Goal: Task Accomplishment & Management: Complete application form

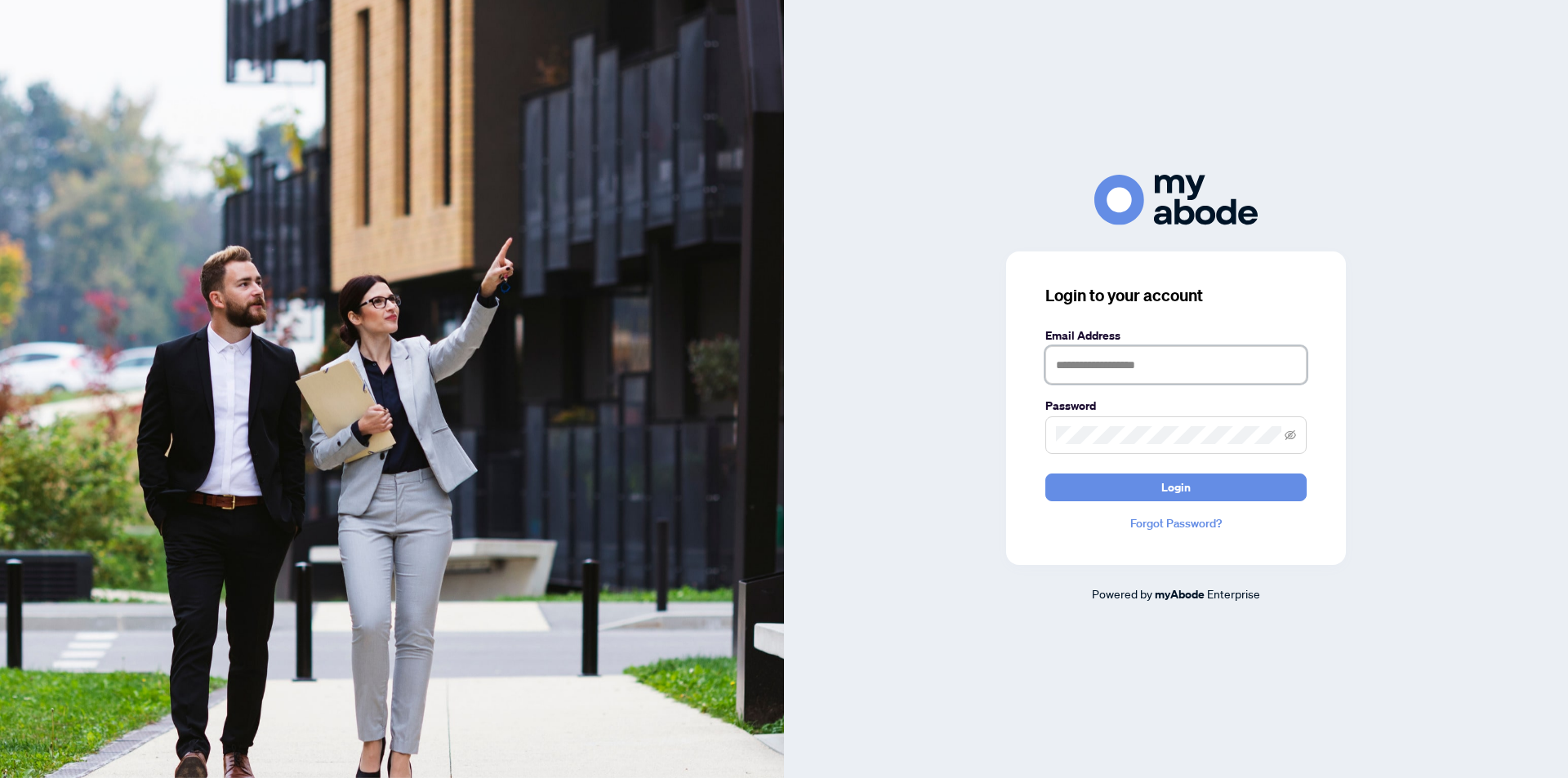
click at [1093, 372] on input "text" at bounding box center [1176, 366] width 261 height 38
type input "**********"
click at [1046, 474] on button "Login" at bounding box center [1176, 488] width 261 height 28
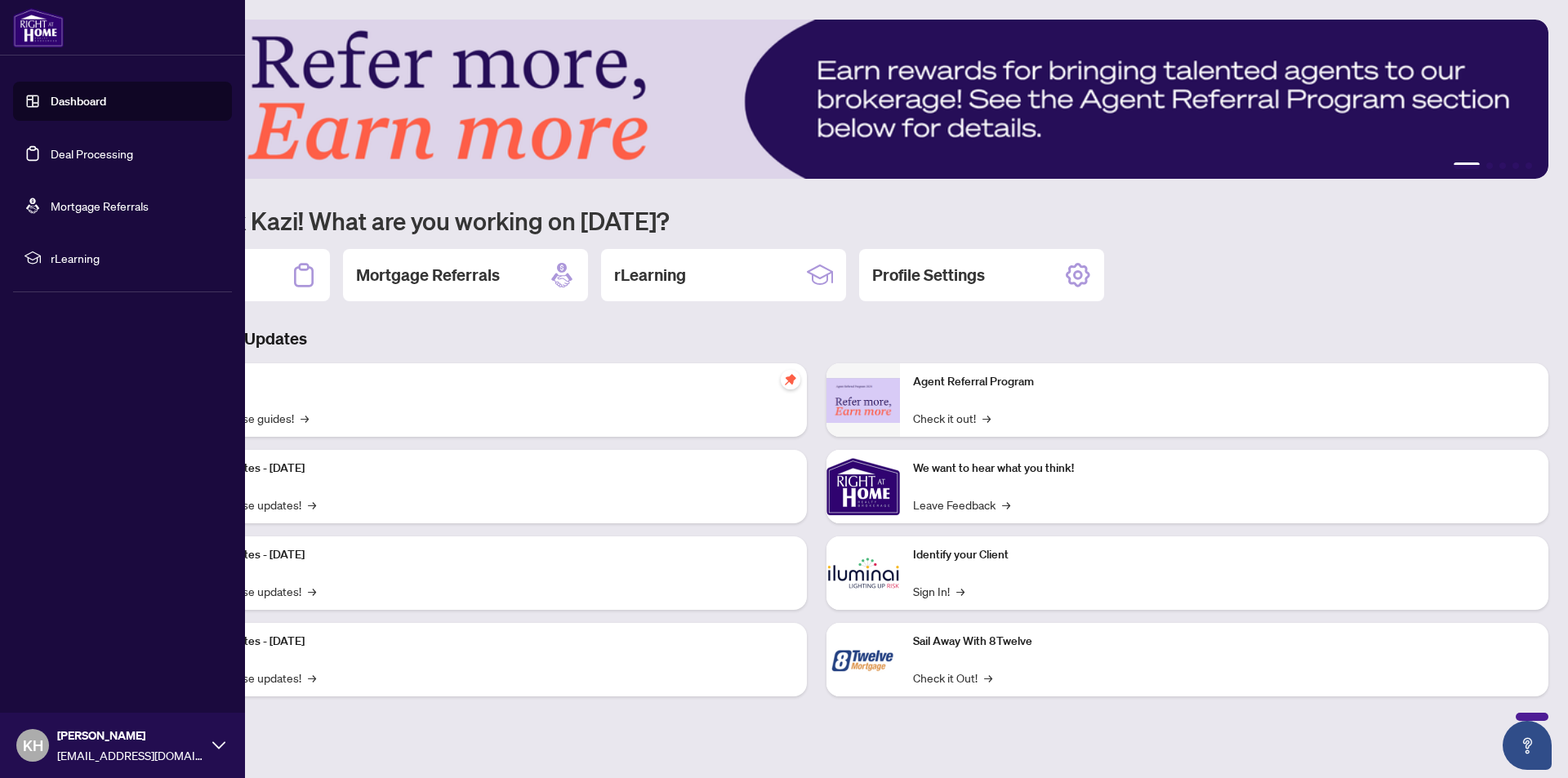
click at [53, 101] on link "Dashboard" at bounding box center [78, 101] width 55 height 15
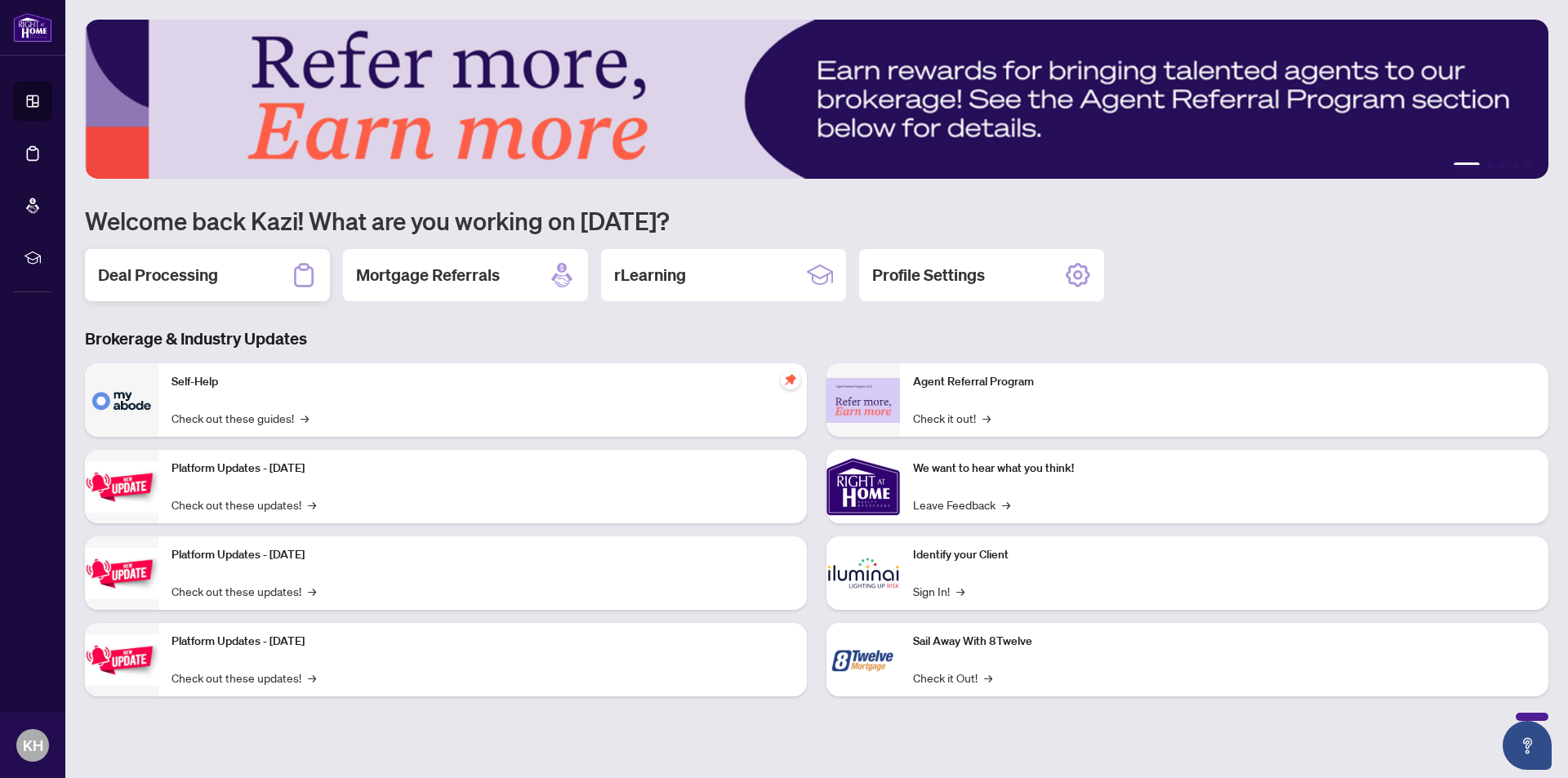
click at [156, 282] on h2 "Deal Processing" at bounding box center [158, 275] width 120 height 23
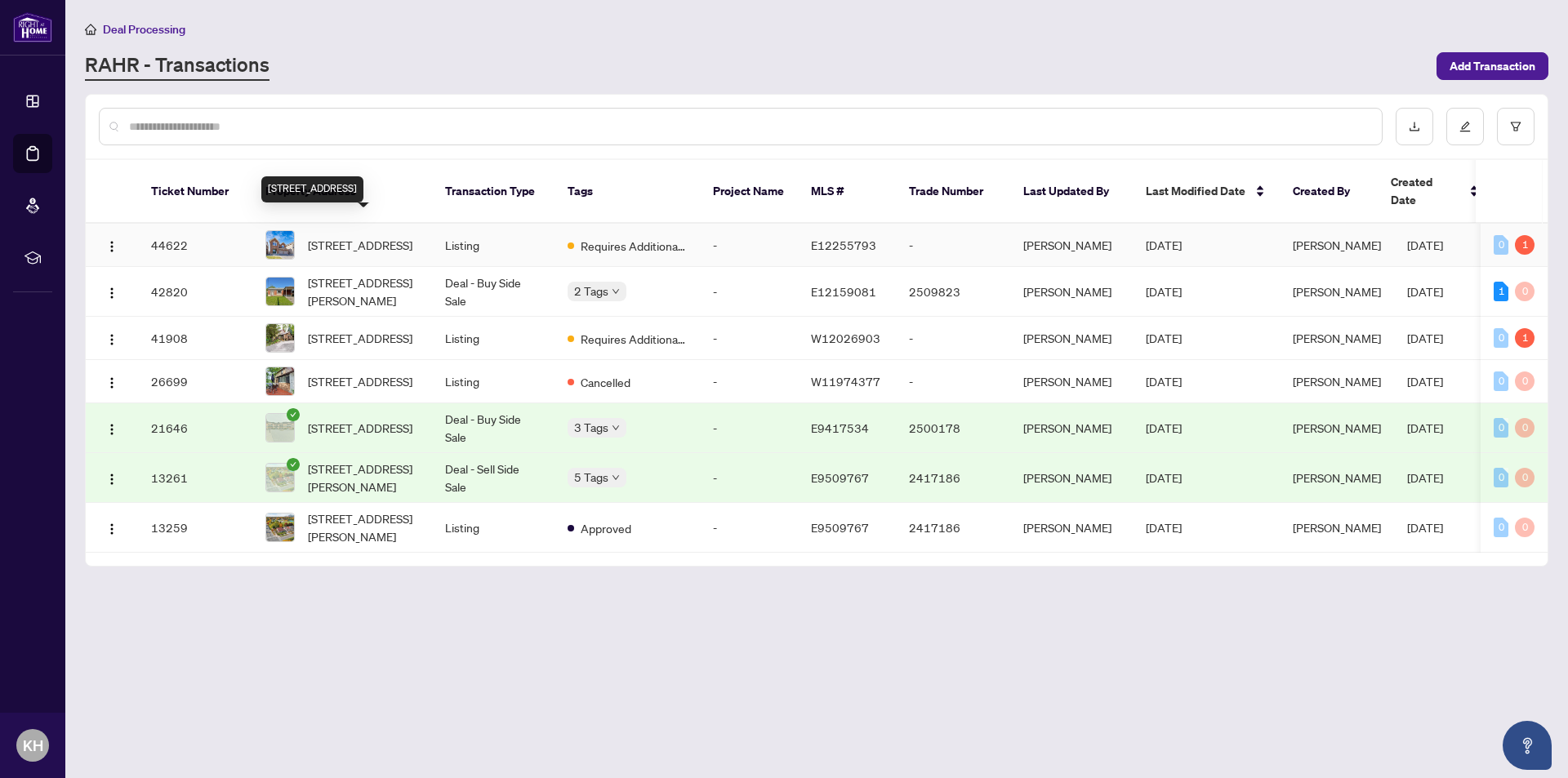
click at [365, 236] on span "[STREET_ADDRESS]" at bounding box center [360, 244] width 104 height 18
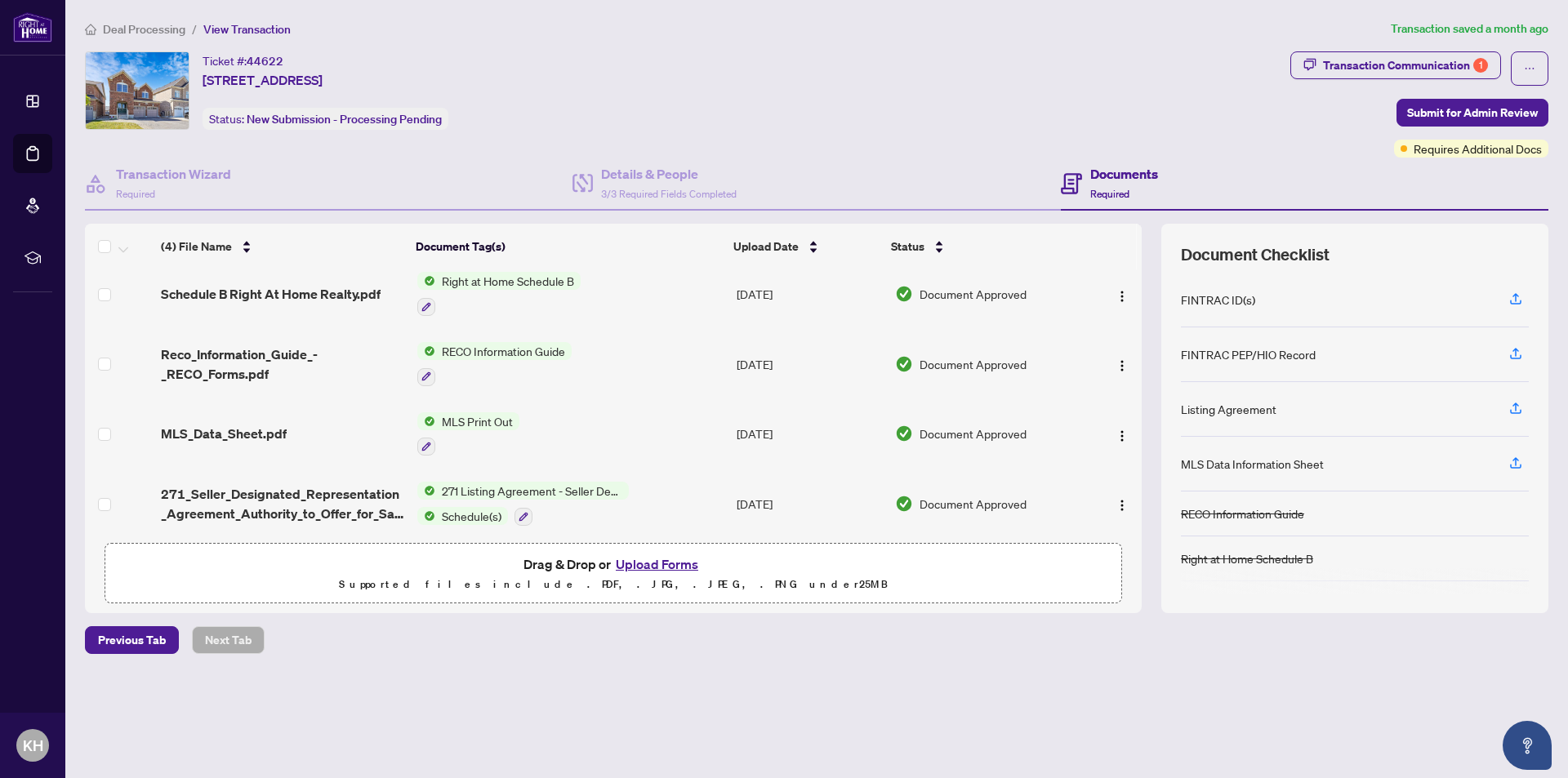
scroll to position [16, 0]
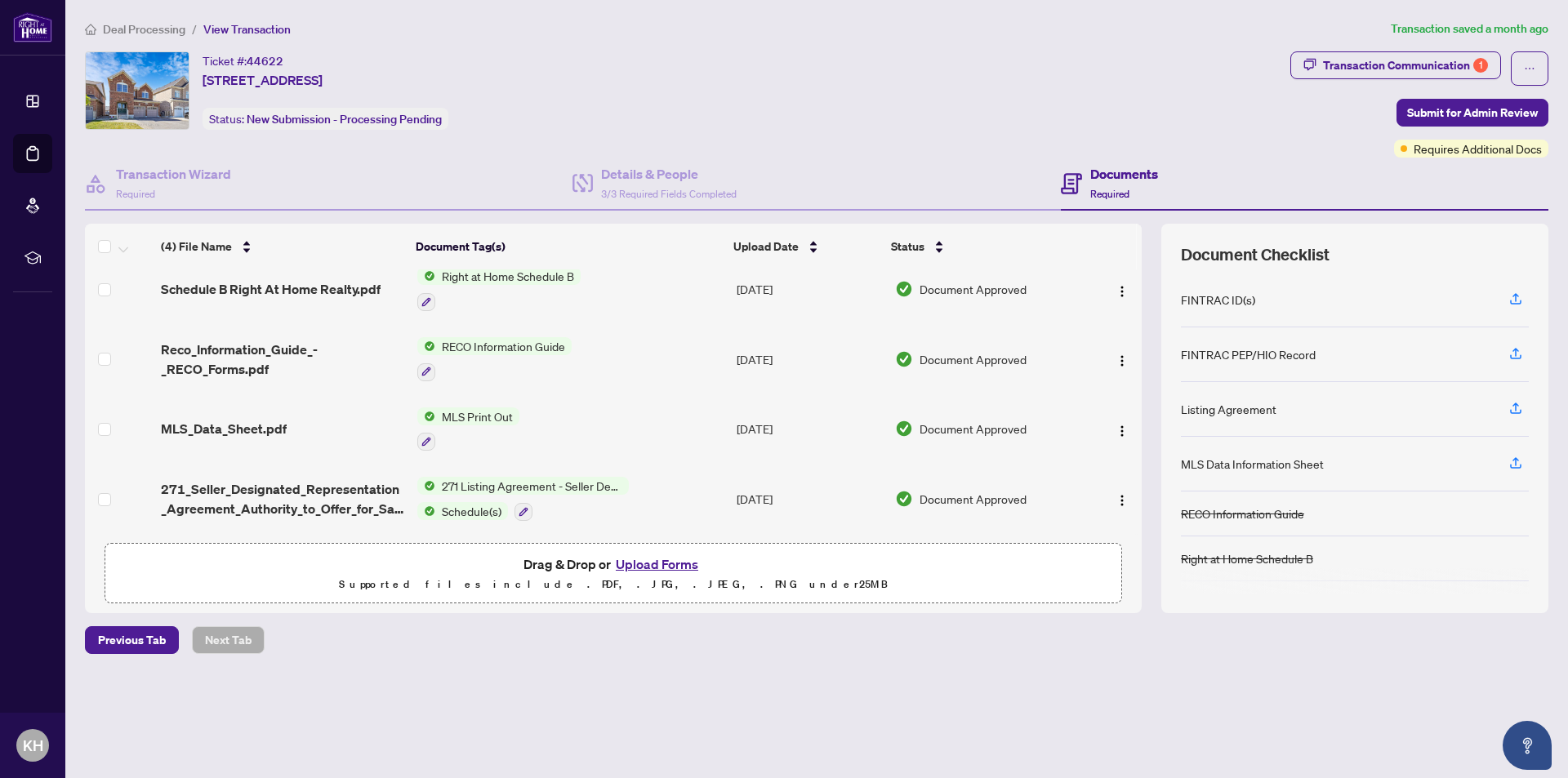
click at [666, 562] on button "Upload Forms" at bounding box center [657, 564] width 92 height 22
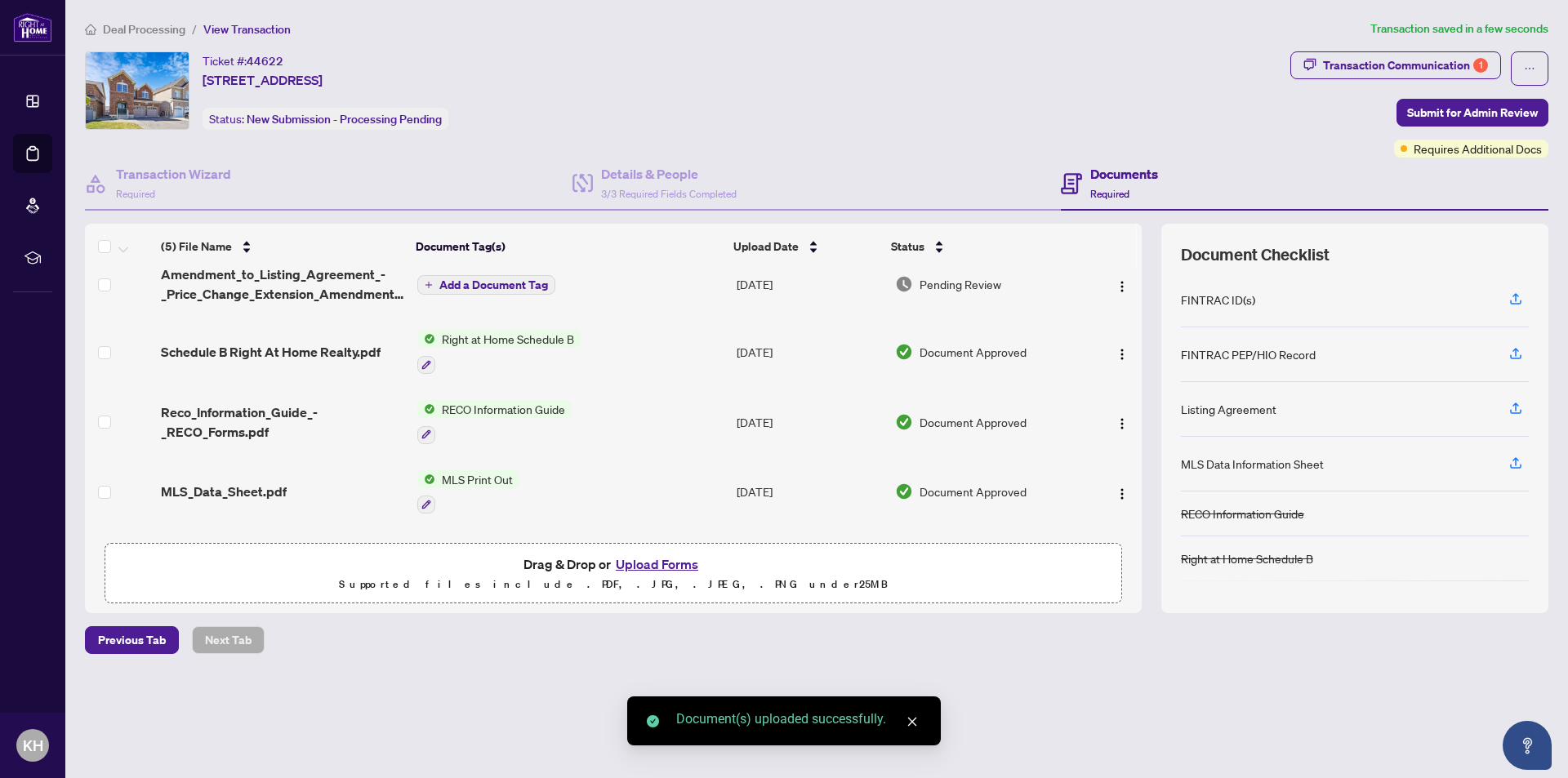
scroll to position [0, 0]
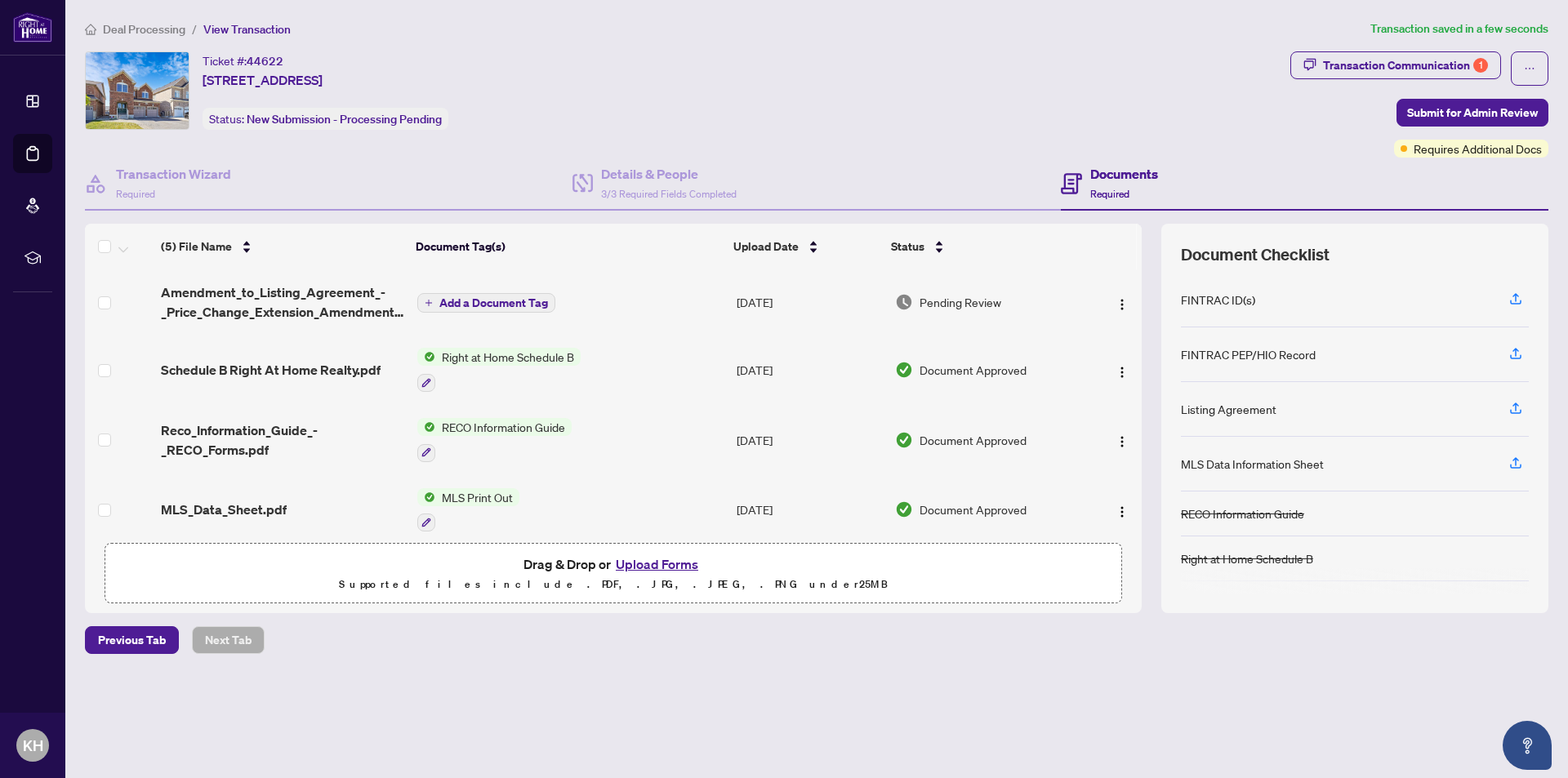
click at [441, 297] on span "Add a Document Tag" at bounding box center [494, 303] width 109 height 11
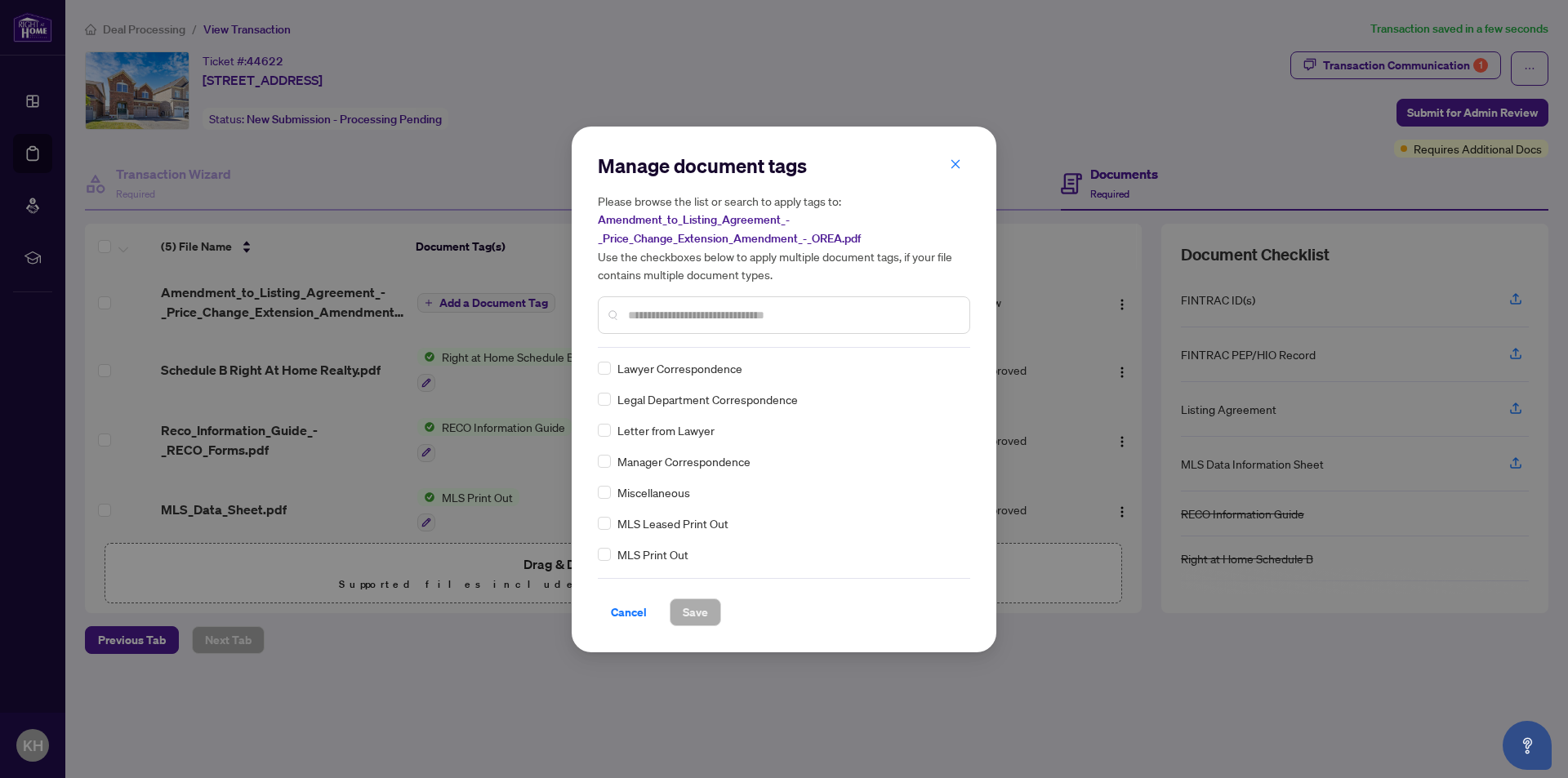
scroll to position [2777, 0]
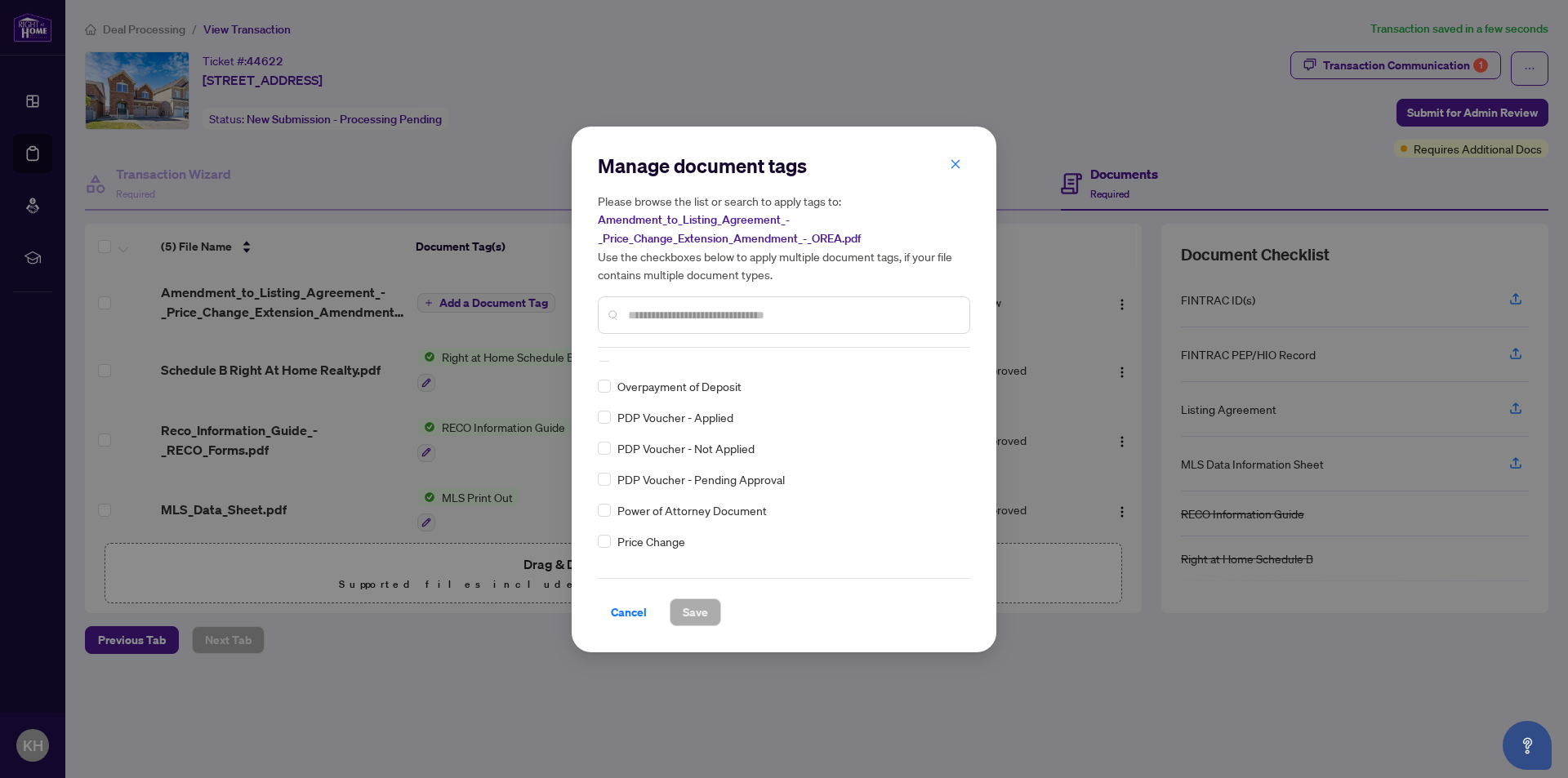
click at [649, 318] on input "text" at bounding box center [791, 315] width 328 height 18
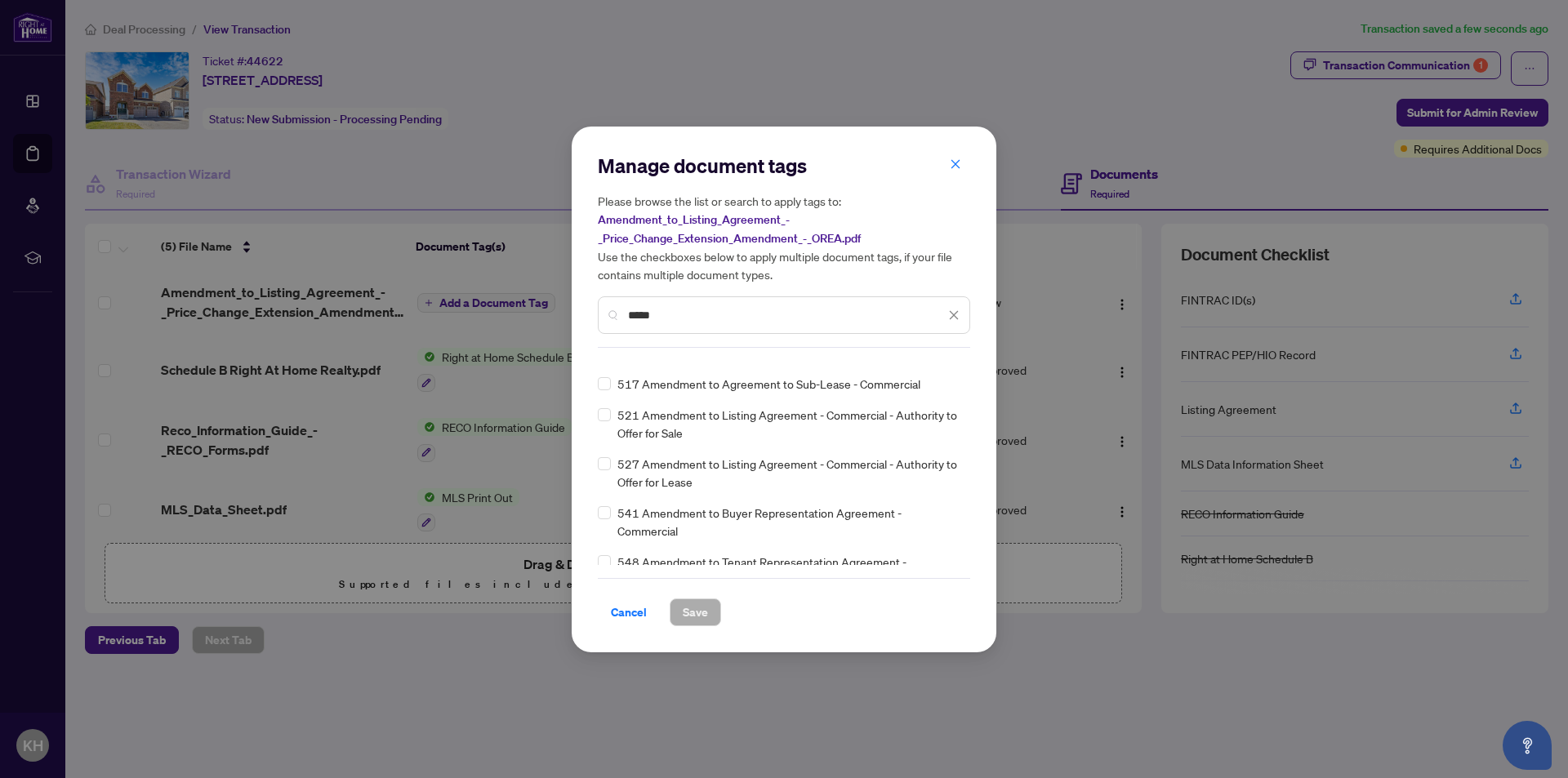
scroll to position [320, 0]
drag, startPoint x: 673, startPoint y: 313, endPoint x: 521, endPoint y: 310, distance: 152.0
click at [521, 310] on div "Manage document tags Please browse the list or search to apply tags to: Amendme…" at bounding box center [784, 389] width 1568 height 778
type input "**"
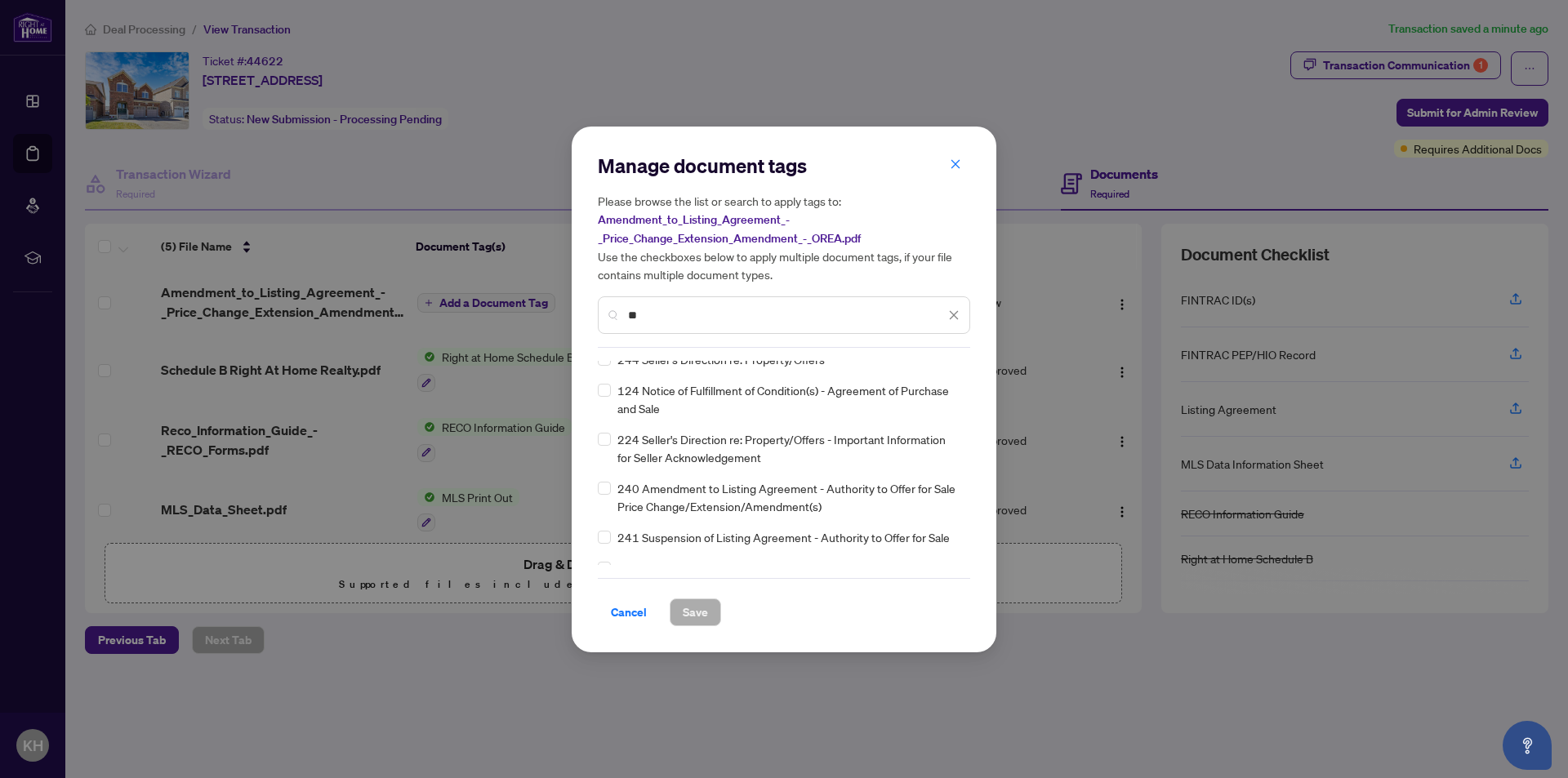
scroll to position [0, 0]
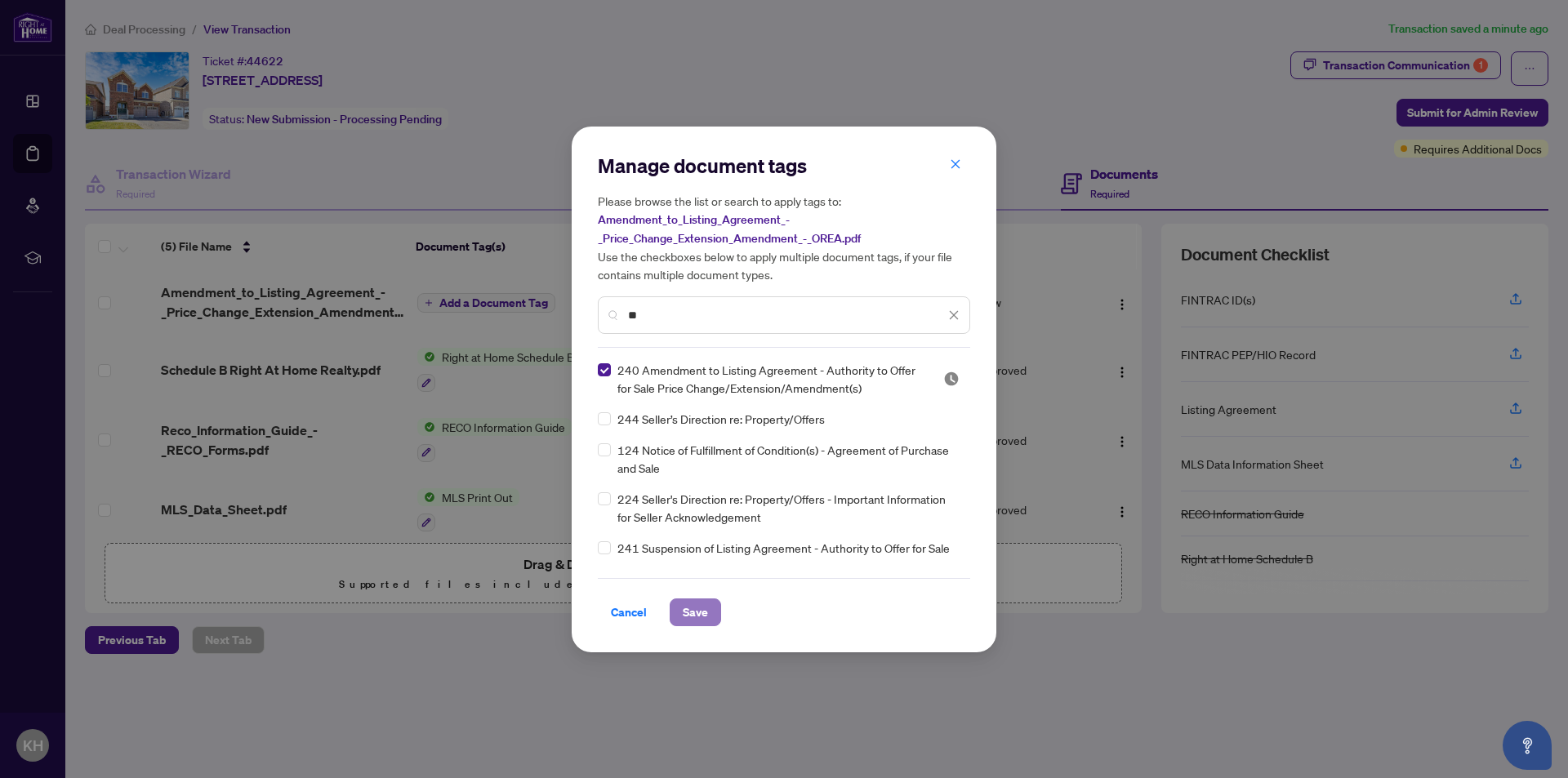
click at [693, 617] on span "Save" at bounding box center [695, 613] width 25 height 26
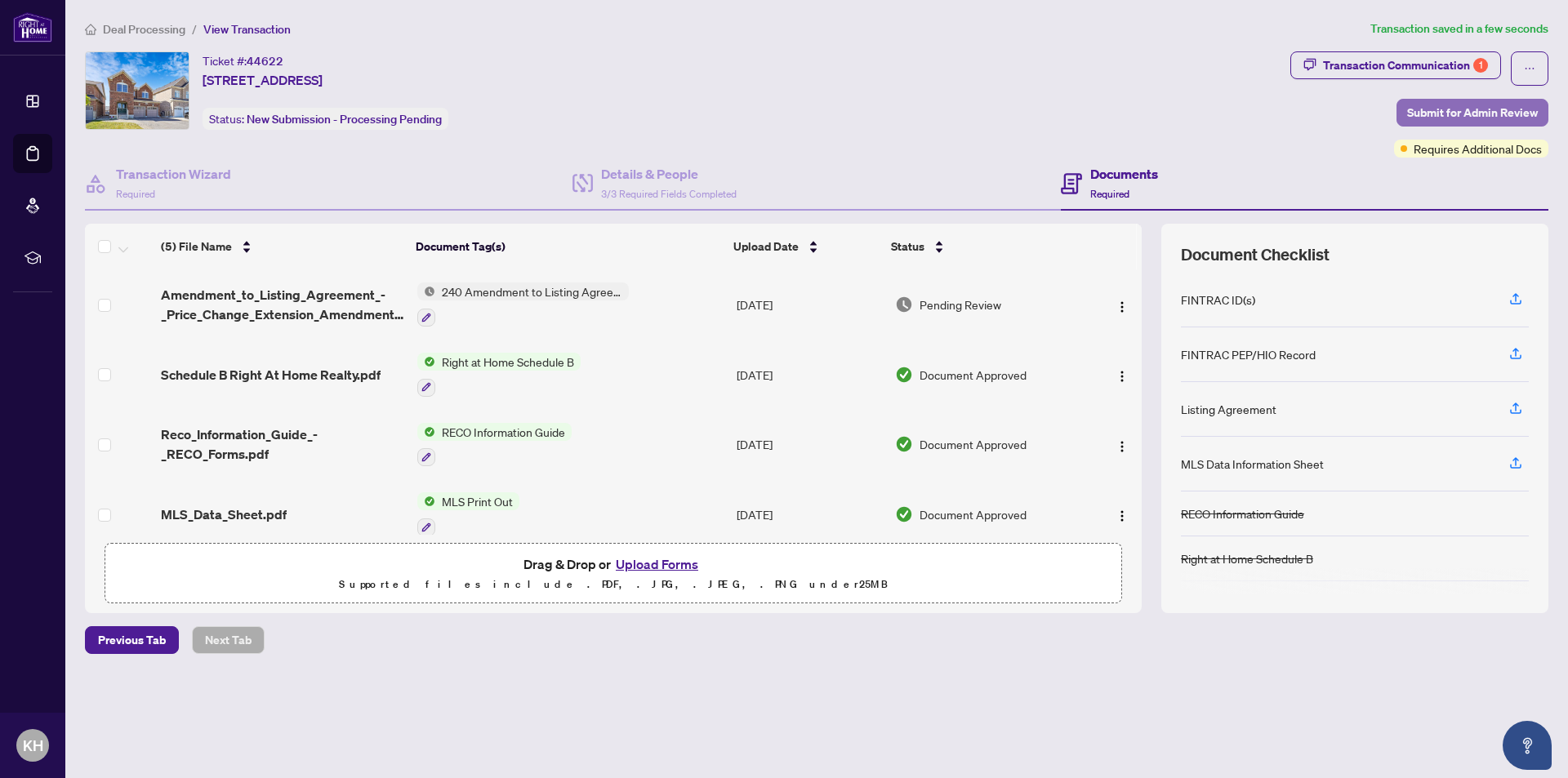
click at [1485, 116] on span "Submit for Admin Review" at bounding box center [1472, 113] width 131 height 26
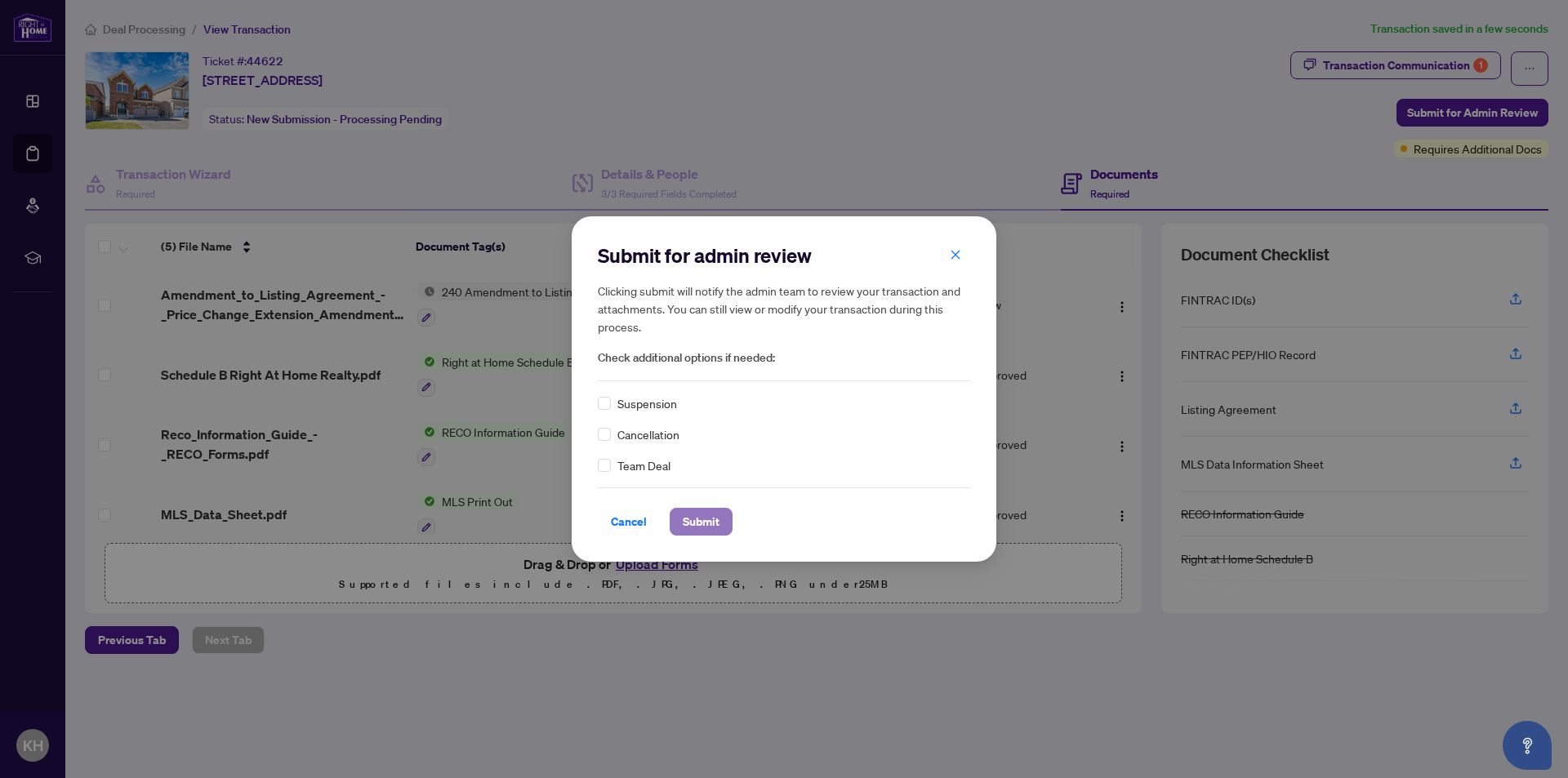
click at [706, 527] on span "Submit" at bounding box center [701, 521] width 37 height 26
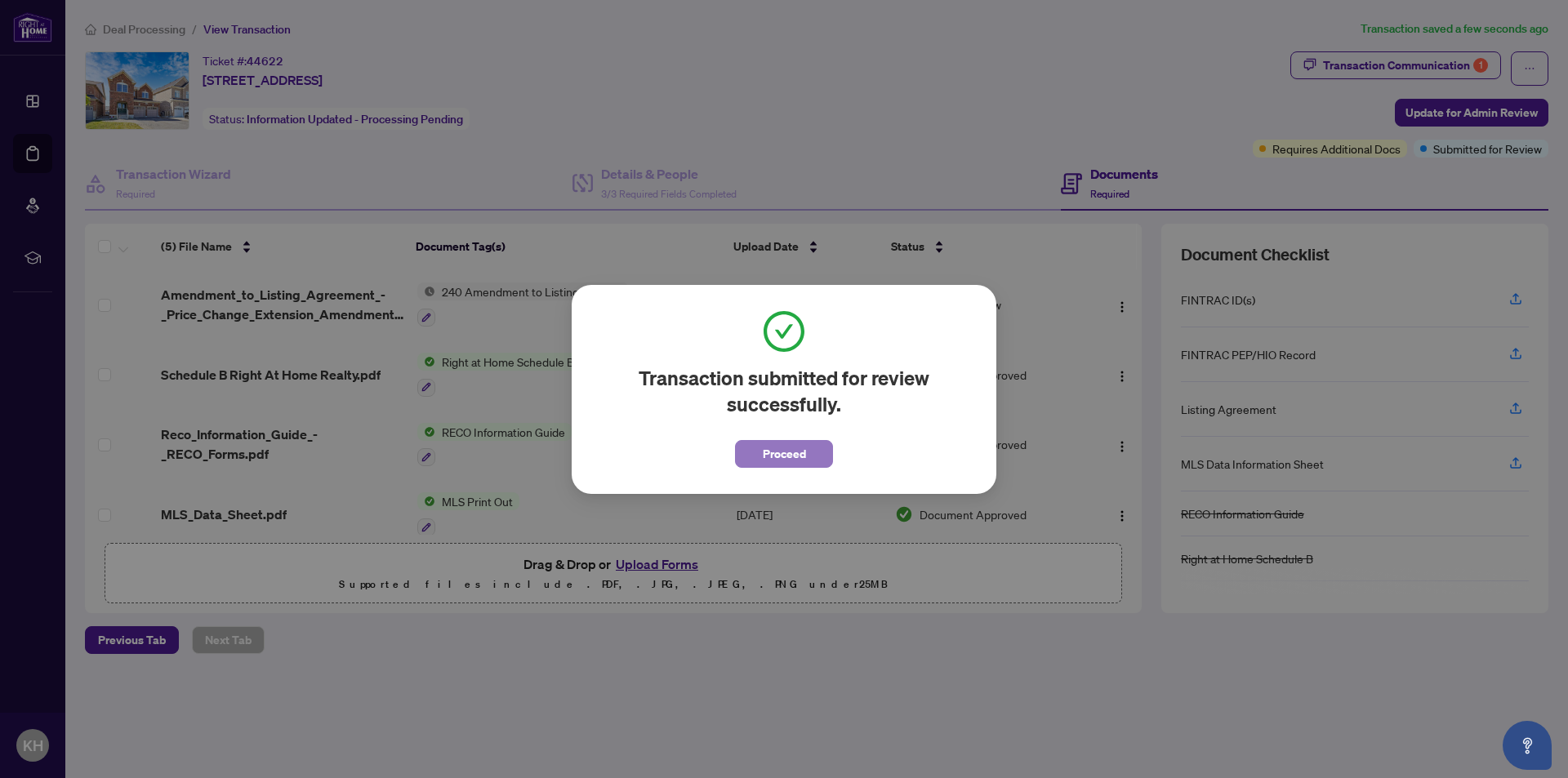
click at [791, 460] on span "Proceed" at bounding box center [784, 454] width 43 height 26
